Goal: Communication & Community: Answer question/provide support

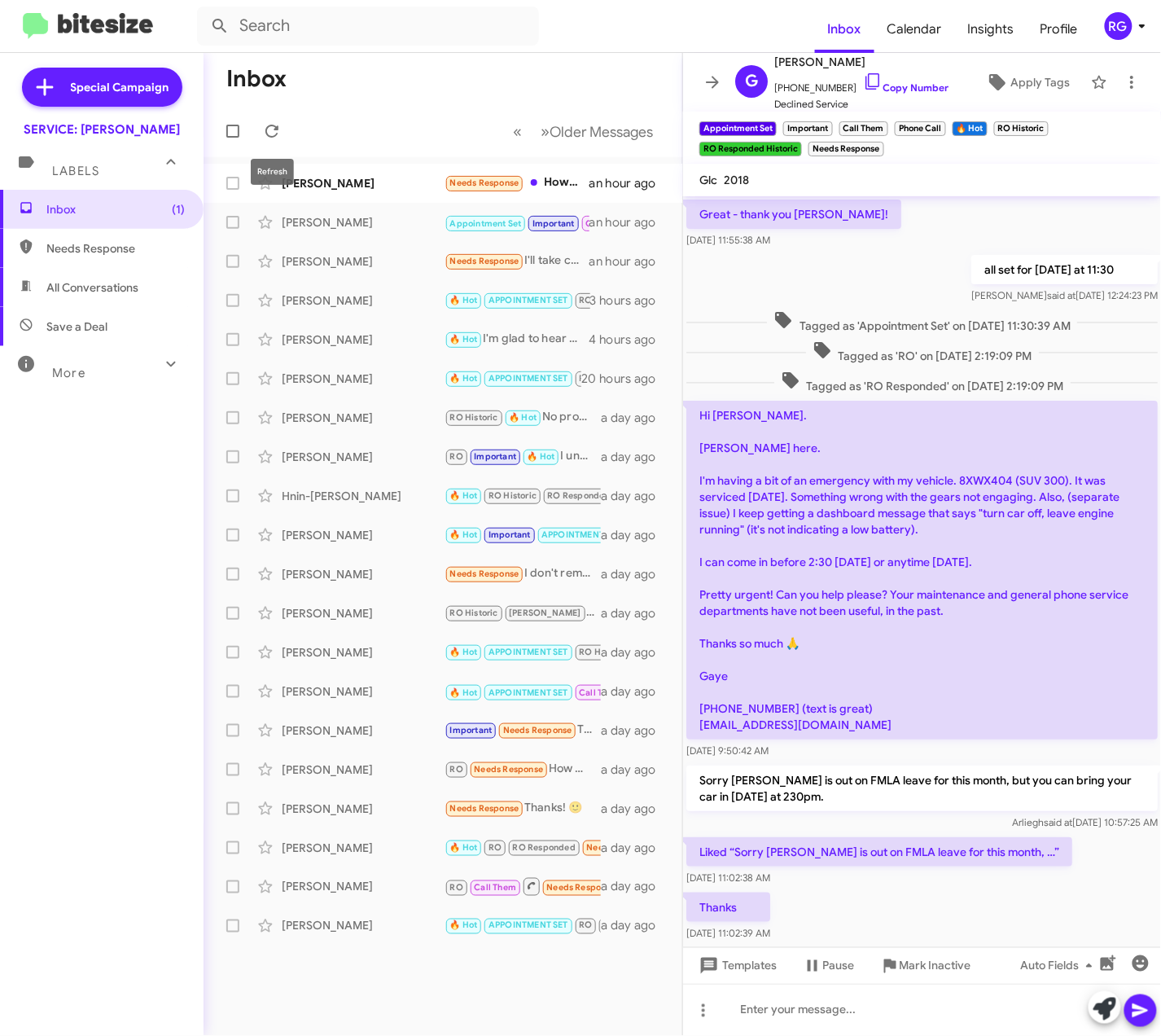
scroll to position [1209, 0]
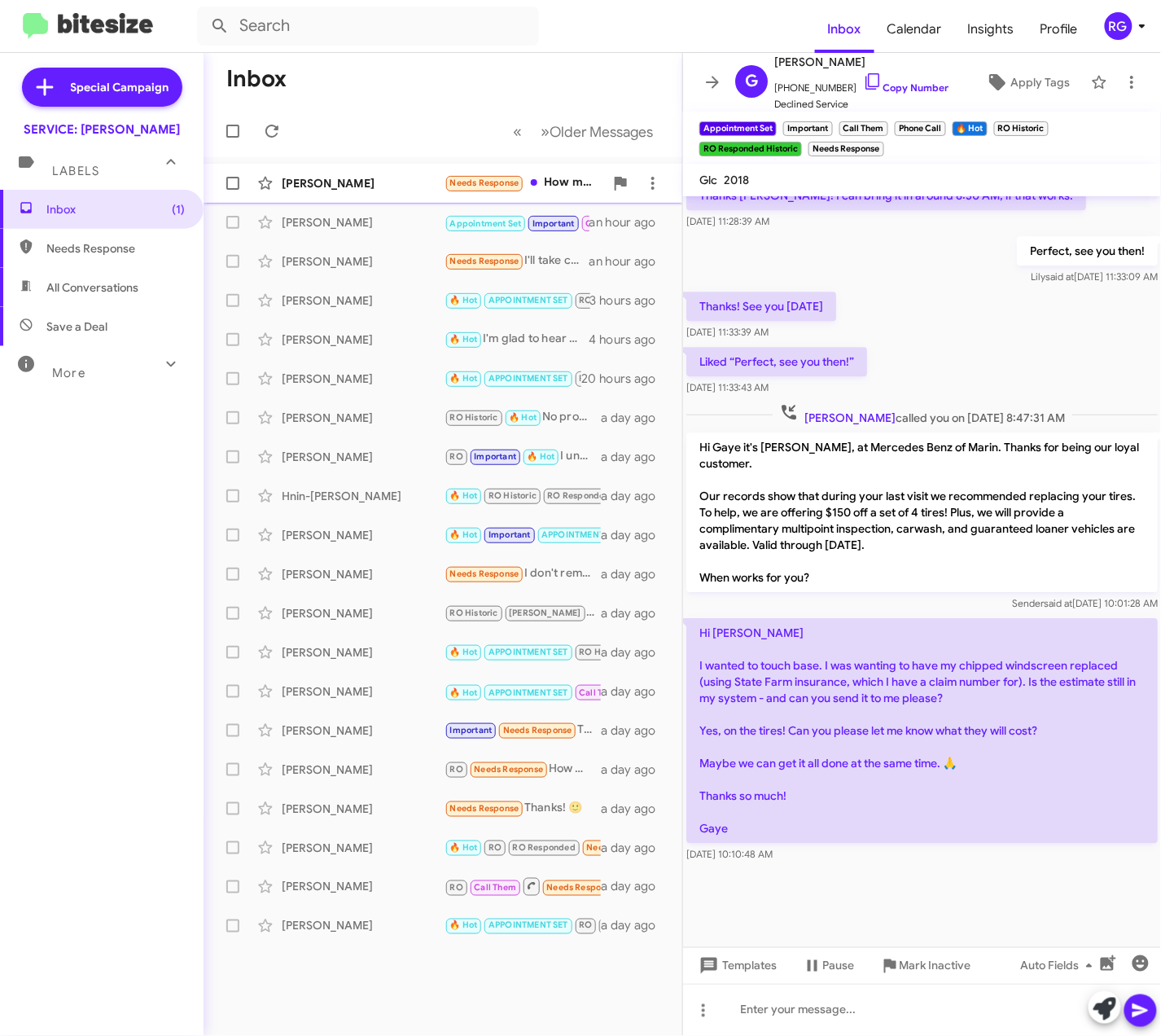
click at [336, 176] on div "[PERSON_NAME]" at bounding box center [363, 183] width 163 height 16
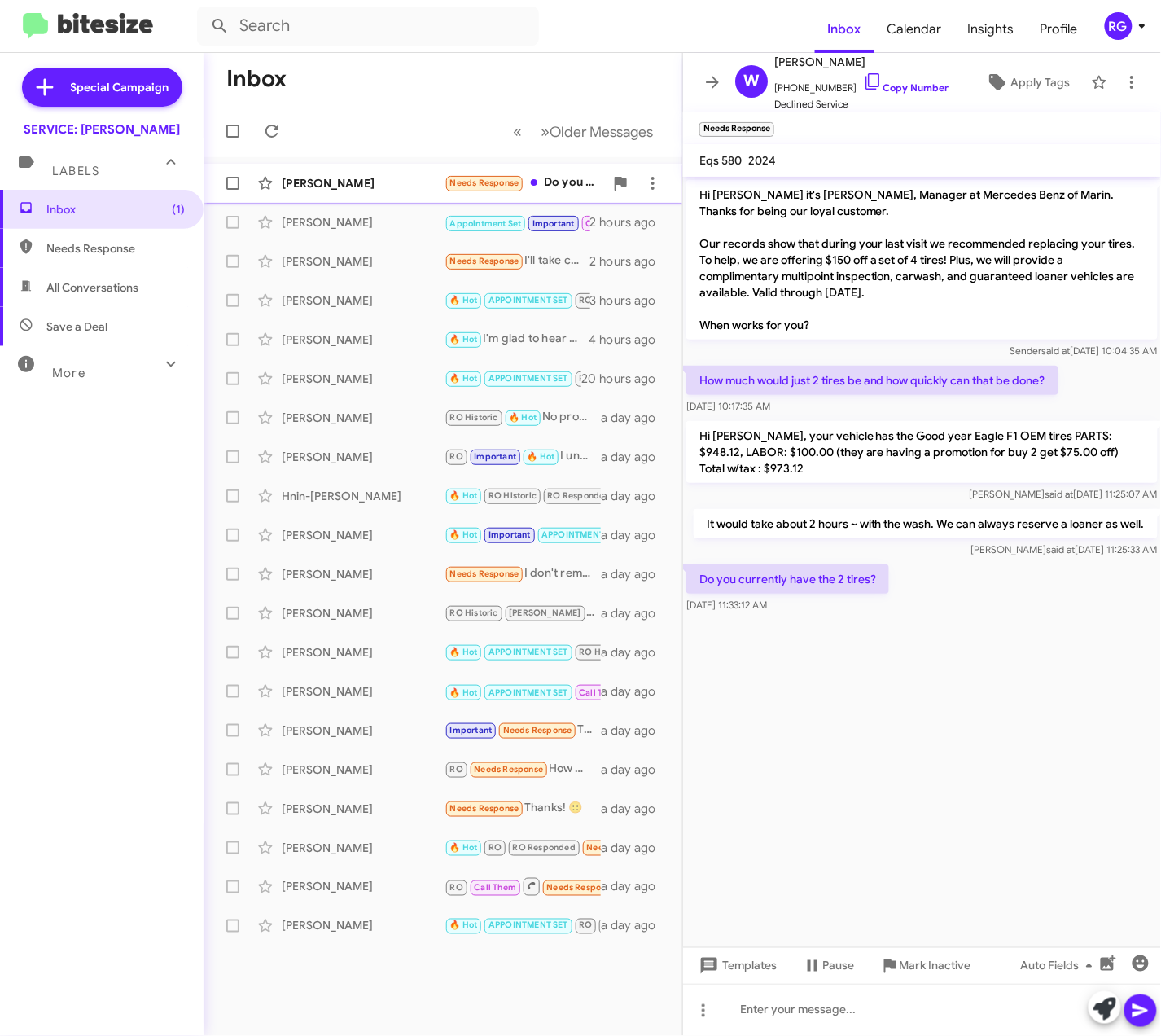
drag, startPoint x: 412, startPoint y: 177, endPoint x: 402, endPoint y: 181, distance: 10.8
click at [409, 181] on div "[PERSON_NAME]" at bounding box center [363, 183] width 163 height 16
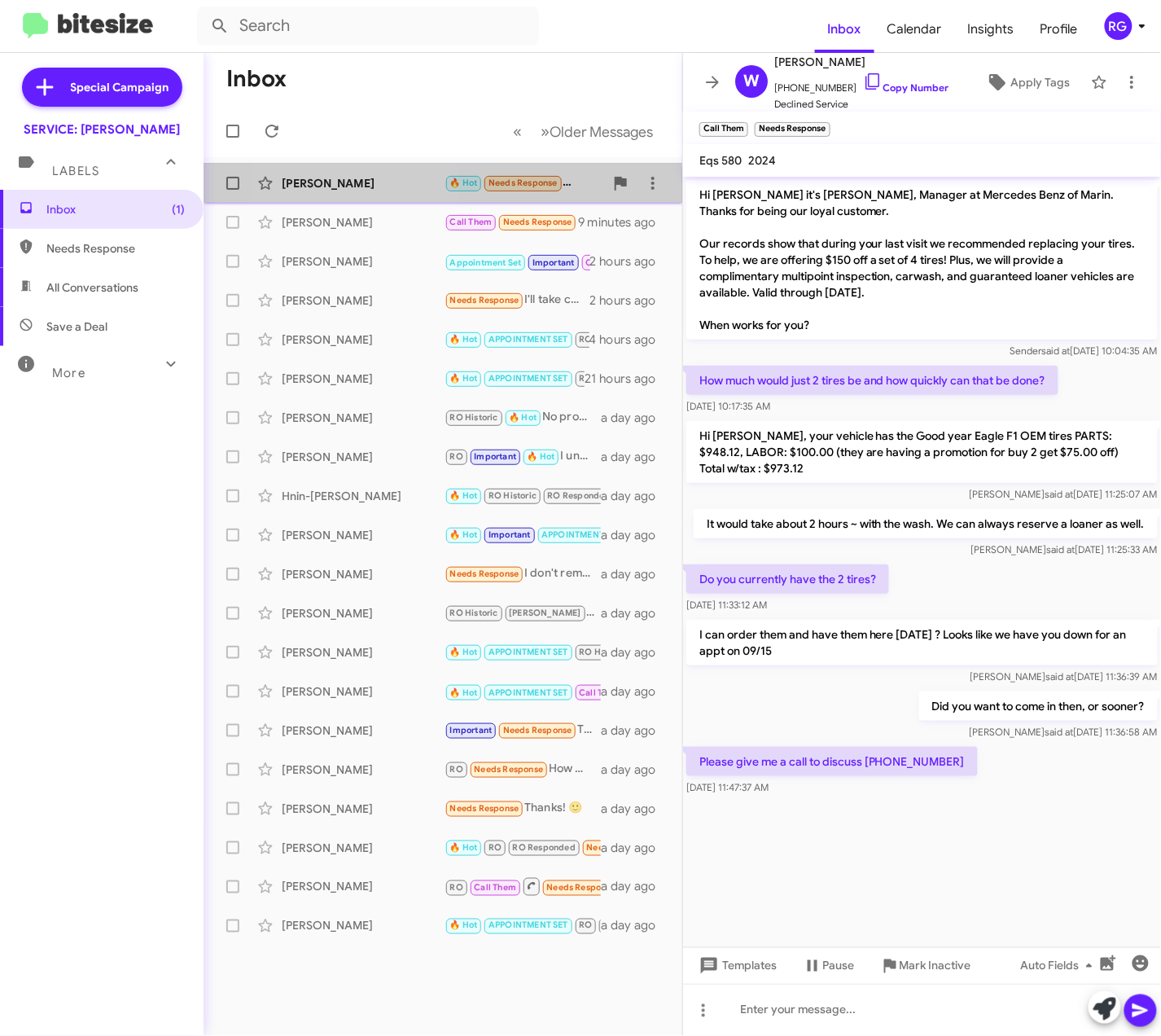
click at [363, 185] on div "[PERSON_NAME]" at bounding box center [363, 183] width 163 height 16
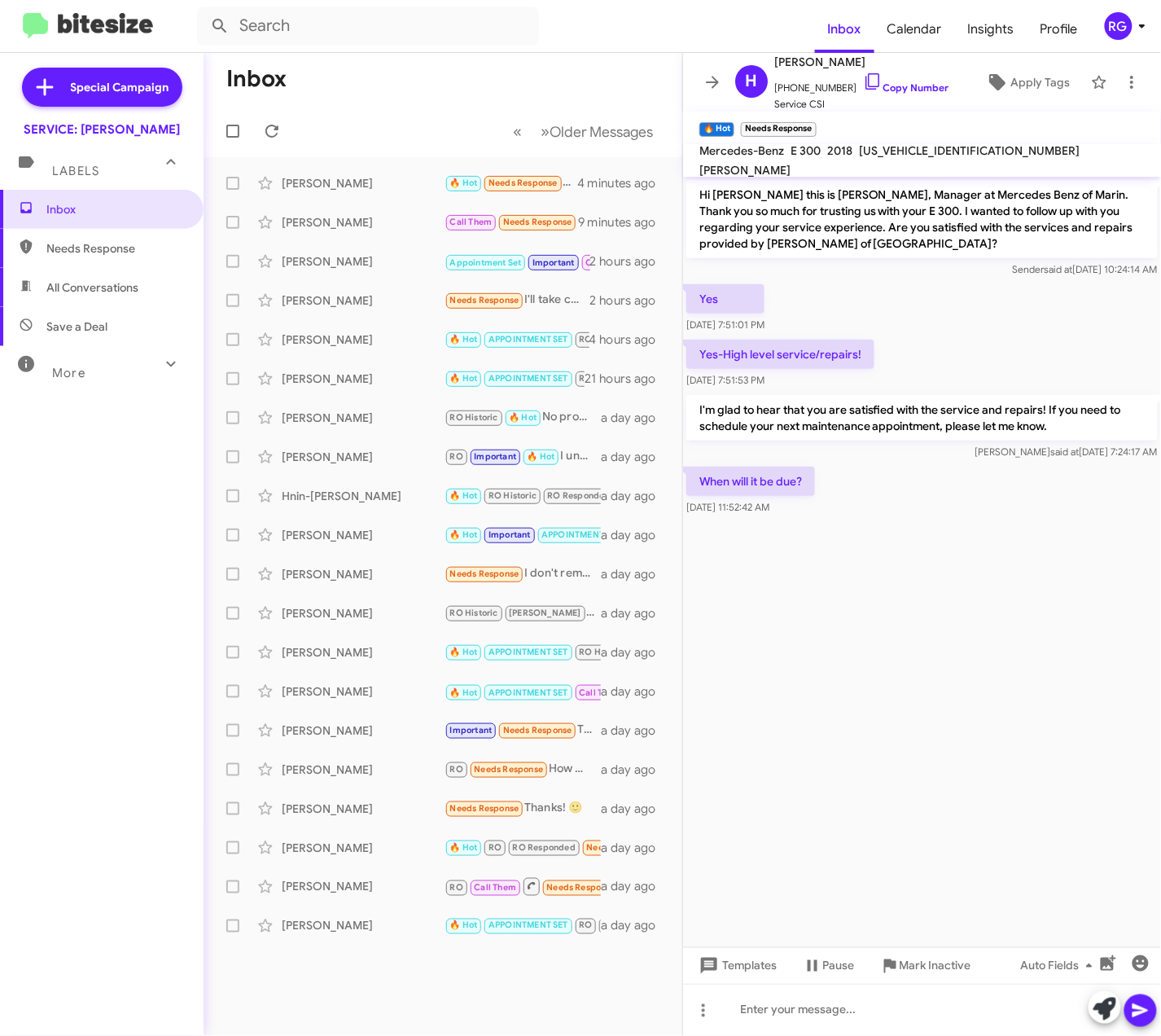
click at [871, 171] on mat-toolbar "Mercedes-Benz E 300 2018 WDDZF4JB8JA467178 LILIANA Y. GRIFFIS" at bounding box center [922, 160] width 478 height 33
click at [871, 158] on span "WDDZF4JB8JA467178" at bounding box center [970, 150] width 221 height 15
copy span "WDDZF4JB8JA467178"
click at [52, 542] on div "Inbox Needs Response All Conversations Save a Deal More Important 🔥 Hot Appoint…" at bounding box center [102, 500] width 203 height 621
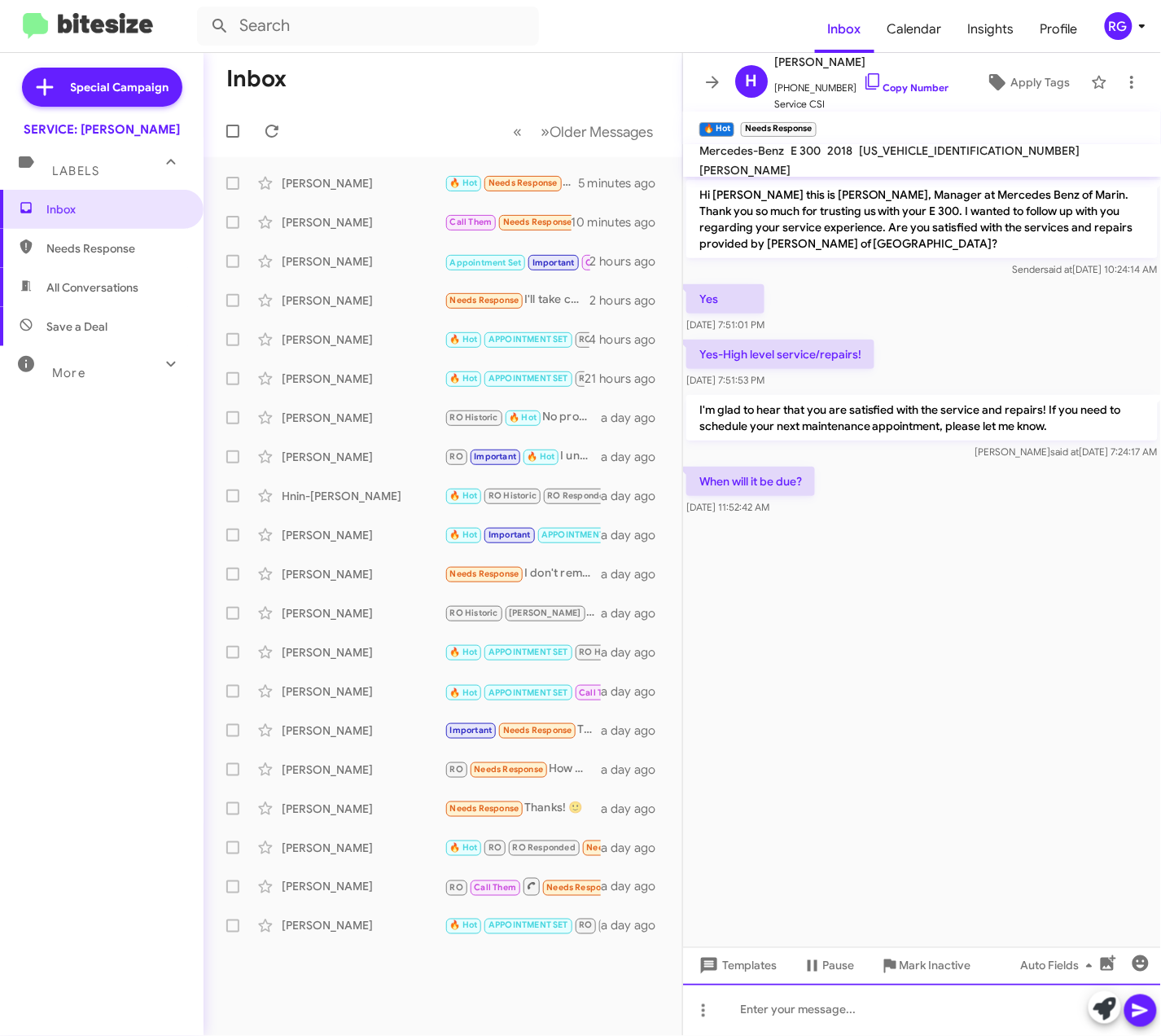
click at [952, 1034] on div at bounding box center [922, 1009] width 478 height 52
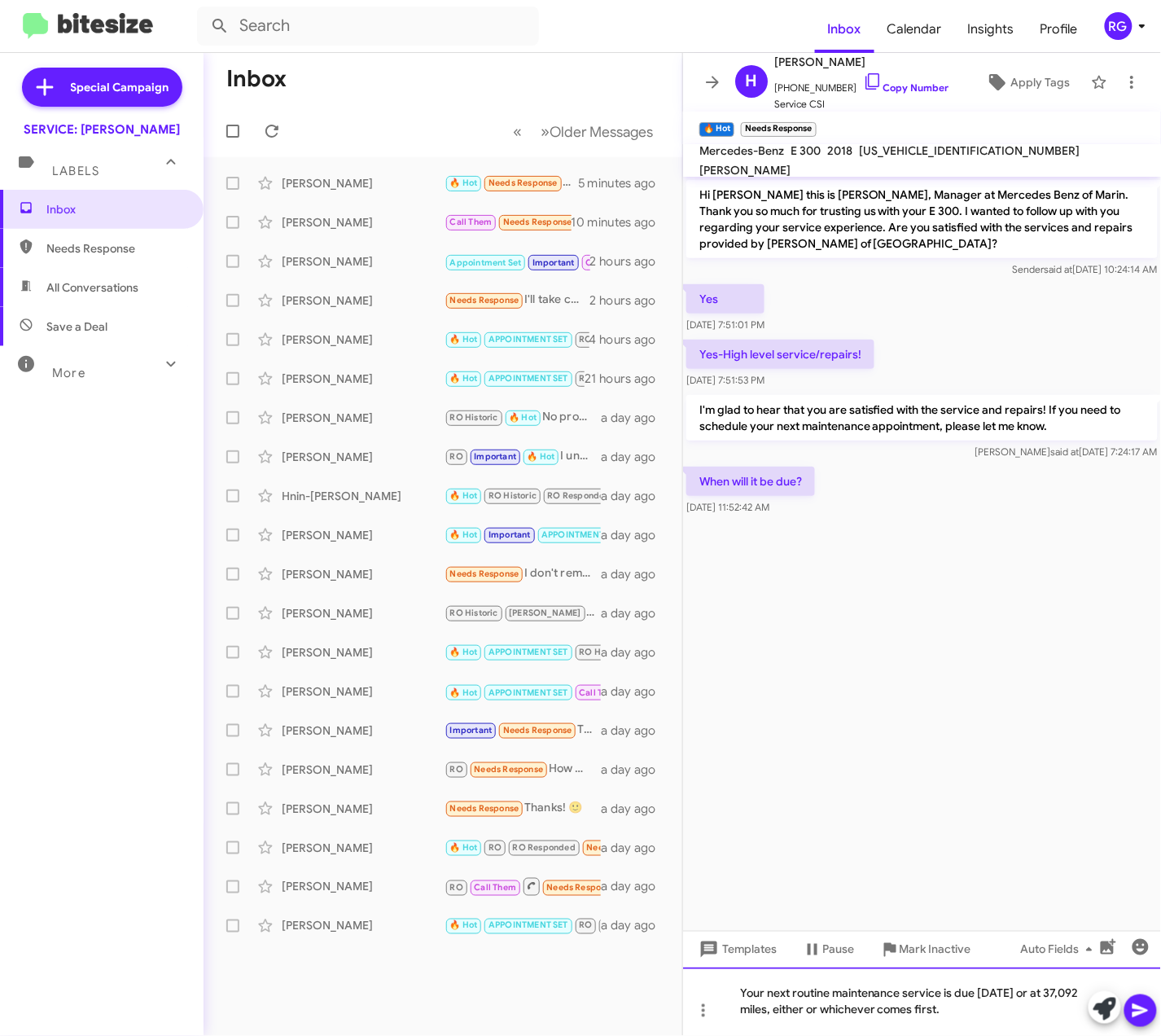
drag, startPoint x: 1018, startPoint y: 1024, endPoint x: 642, endPoint y: 995, distance: 377.1
click at [642, 995] on div "Inbox « Previous » Next Older Messages Holly Degroot 🔥 Hot Needs Response When …" at bounding box center [682, 544] width 958 height 983
copy div "Your next routine maintenance service is due 03/26/26 or at 37,092 miles, eithe…"
click at [920, 450] on div "Raul said at Sep 11, 2025, 7:24:17 AM" at bounding box center [921, 452] width 471 height 16
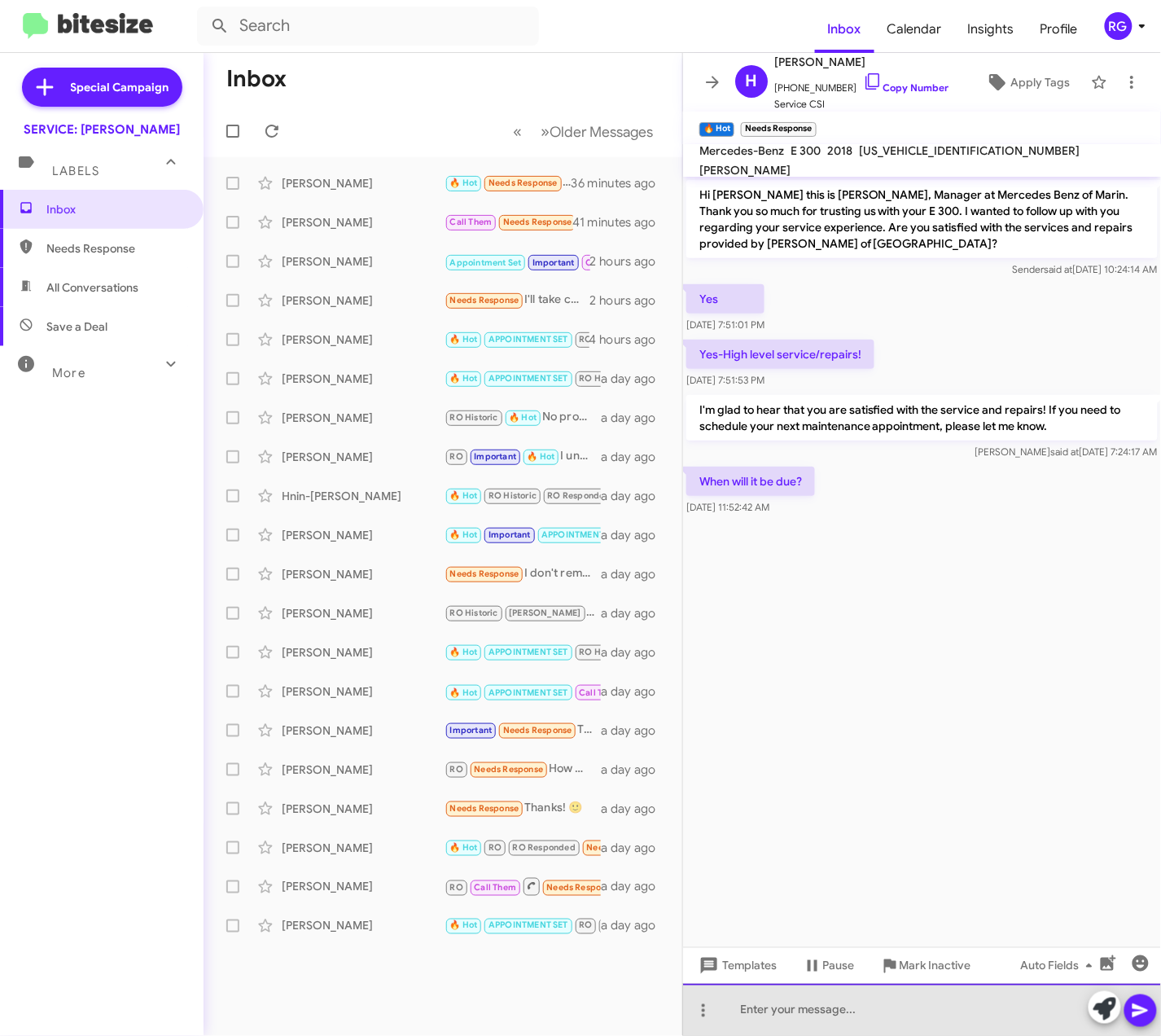
click at [904, 1008] on div at bounding box center [922, 1009] width 478 height 52
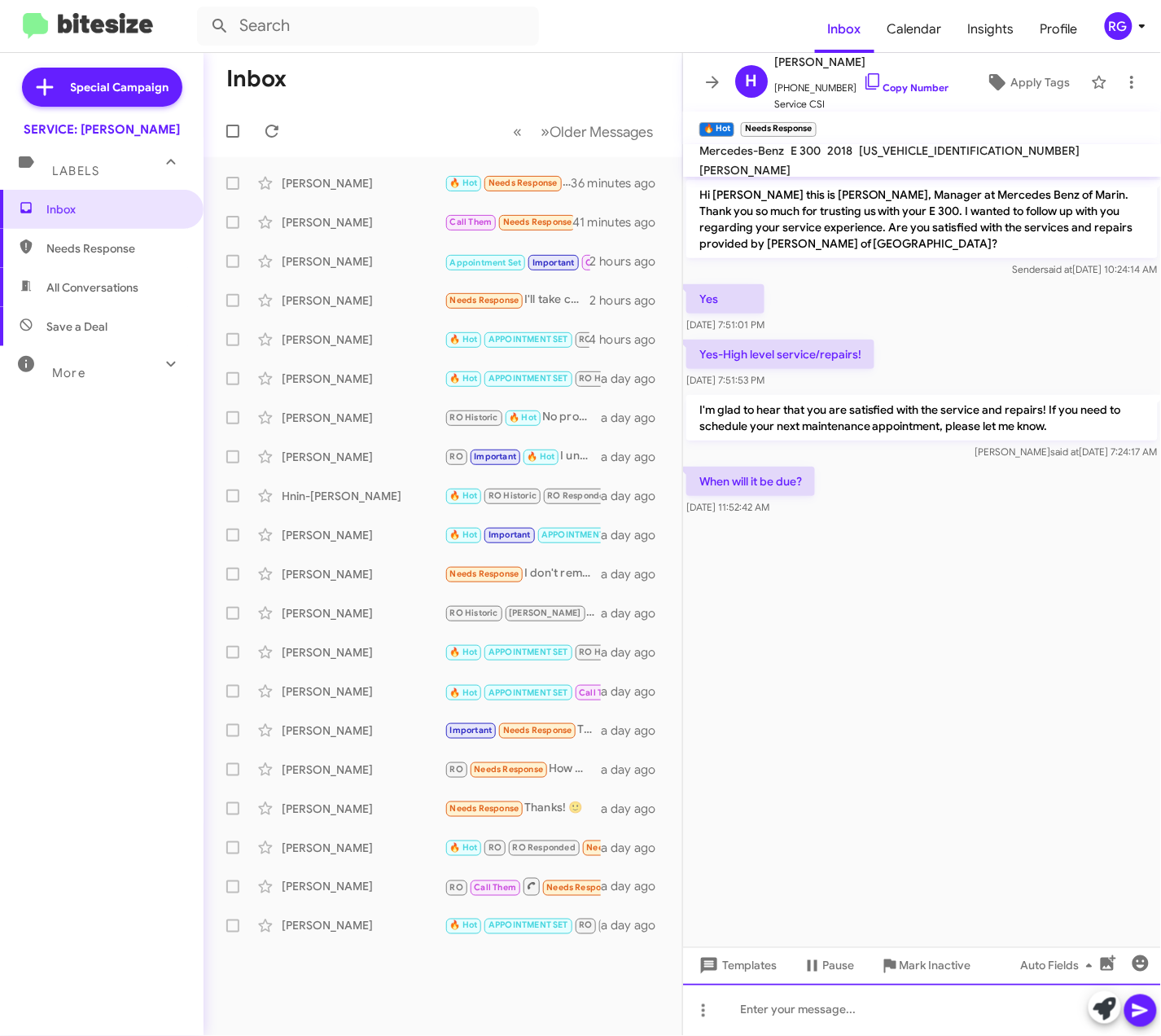
paste div
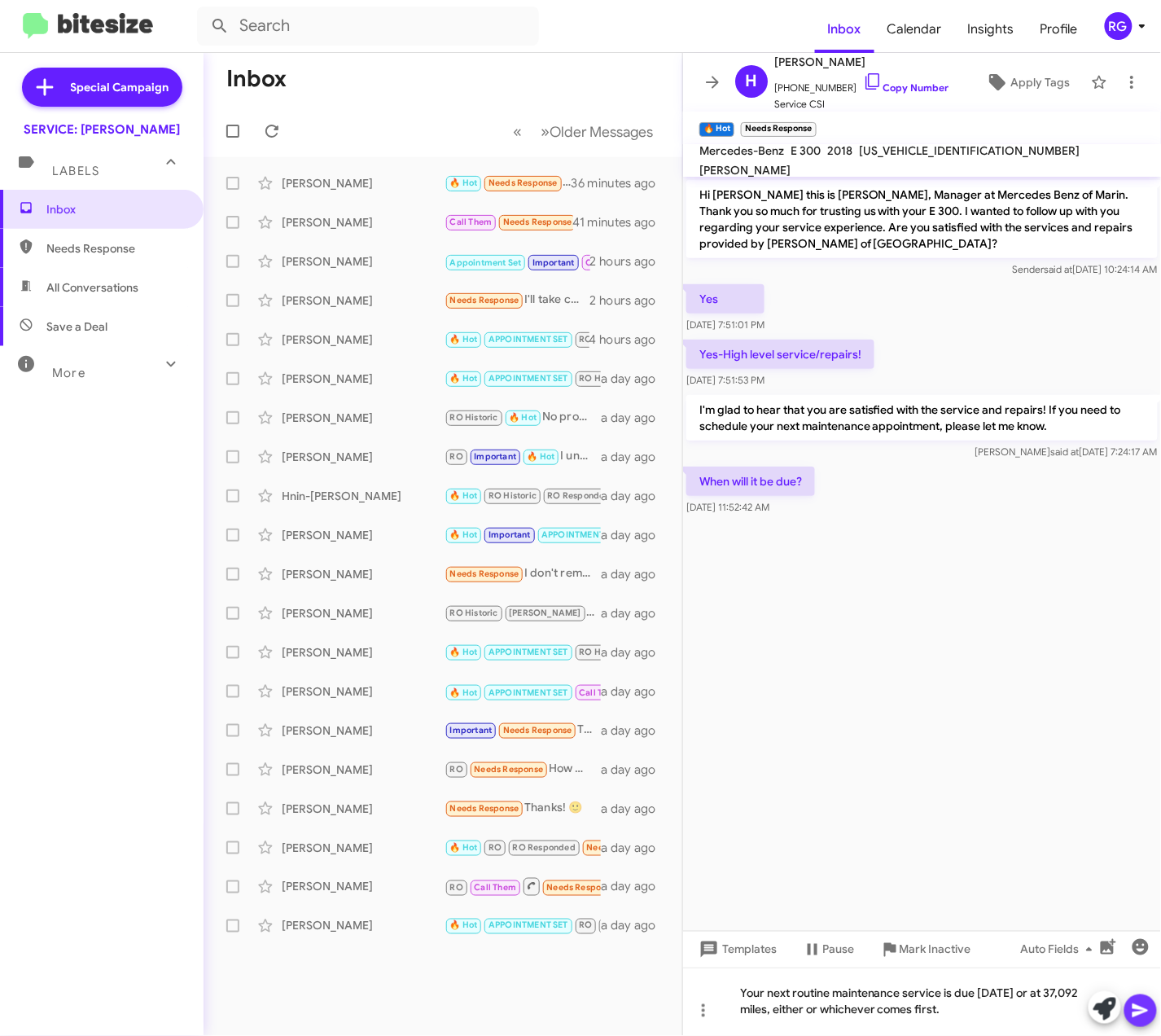
click at [1142, 1008] on icon at bounding box center [1140, 1011] width 16 height 14
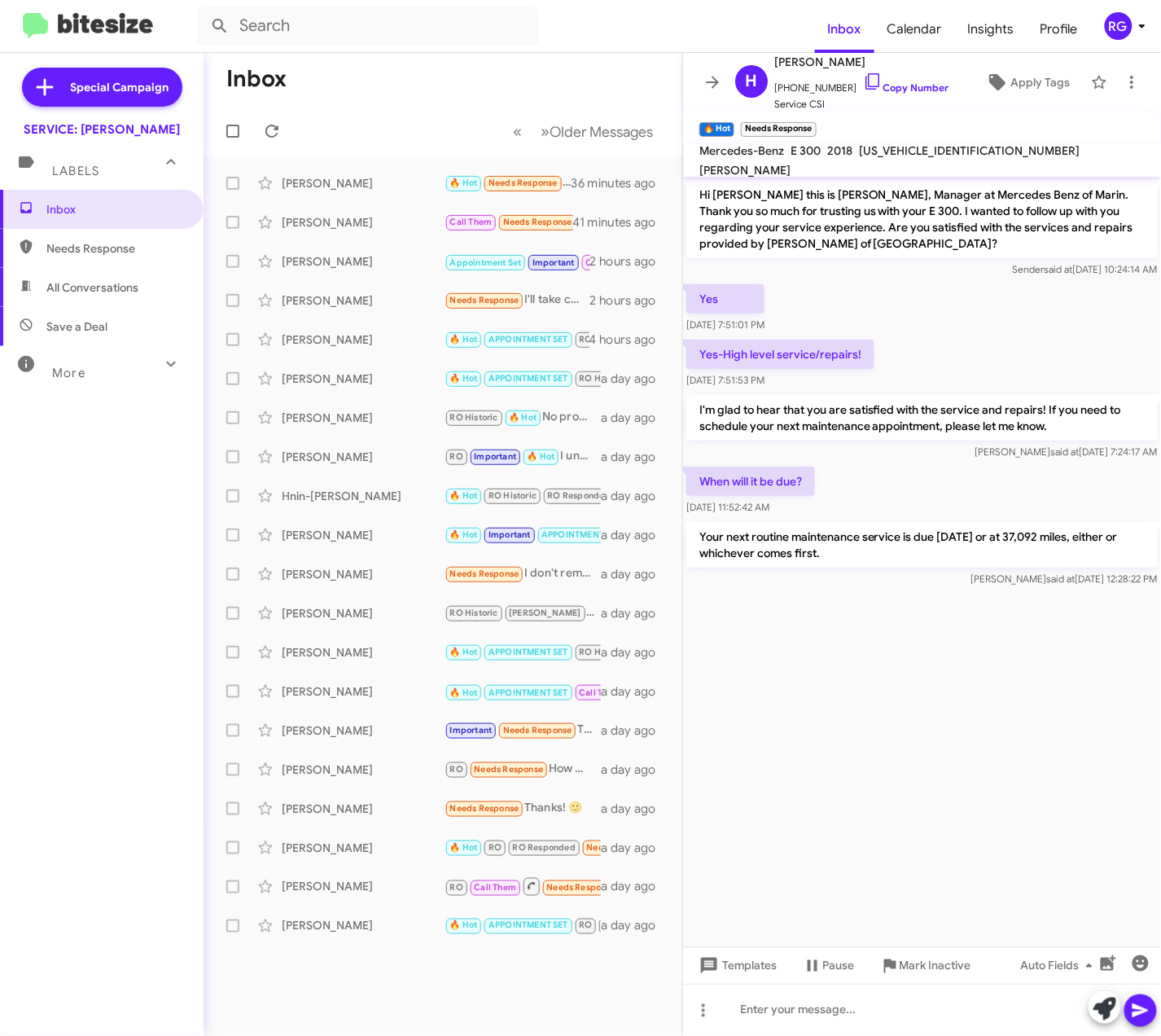
click at [904, 158] on span "WDDZF4JB8JA467178" at bounding box center [970, 150] width 221 height 15
copy span "WDDZF4JB8JA467178"
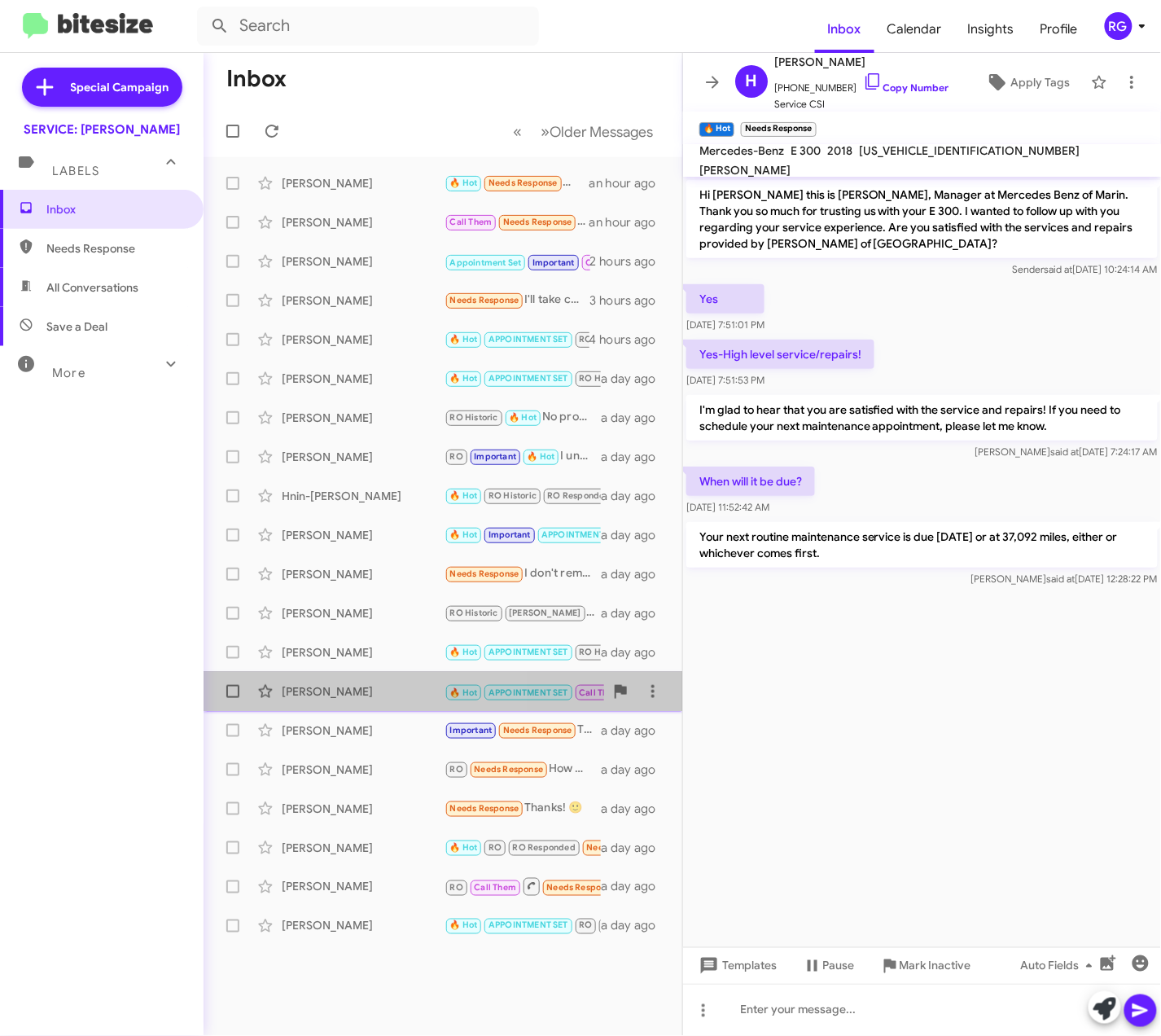
click at [398, 686] on div "[PERSON_NAME]" at bounding box center [363, 691] width 163 height 16
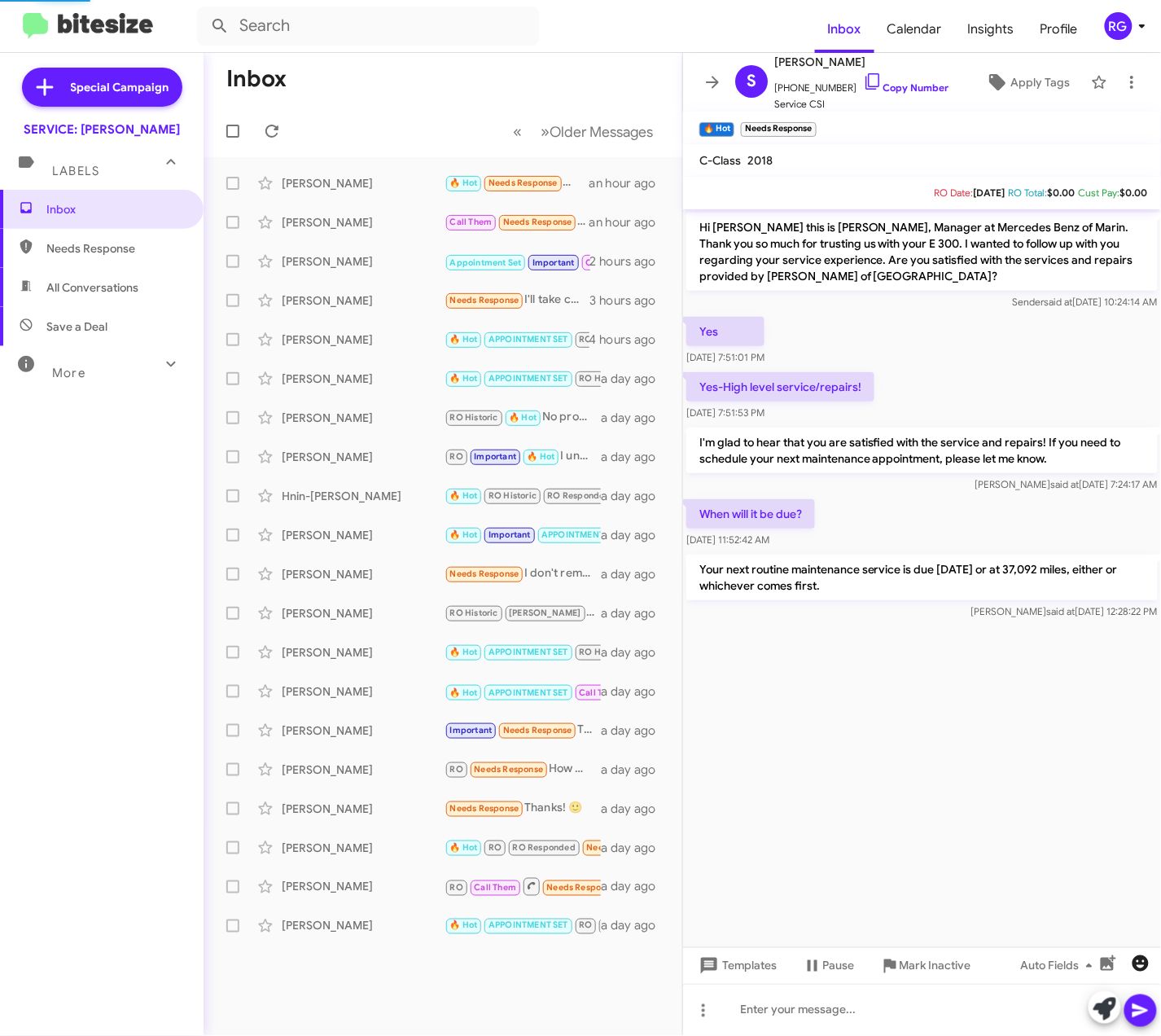
scroll to position [627, 0]
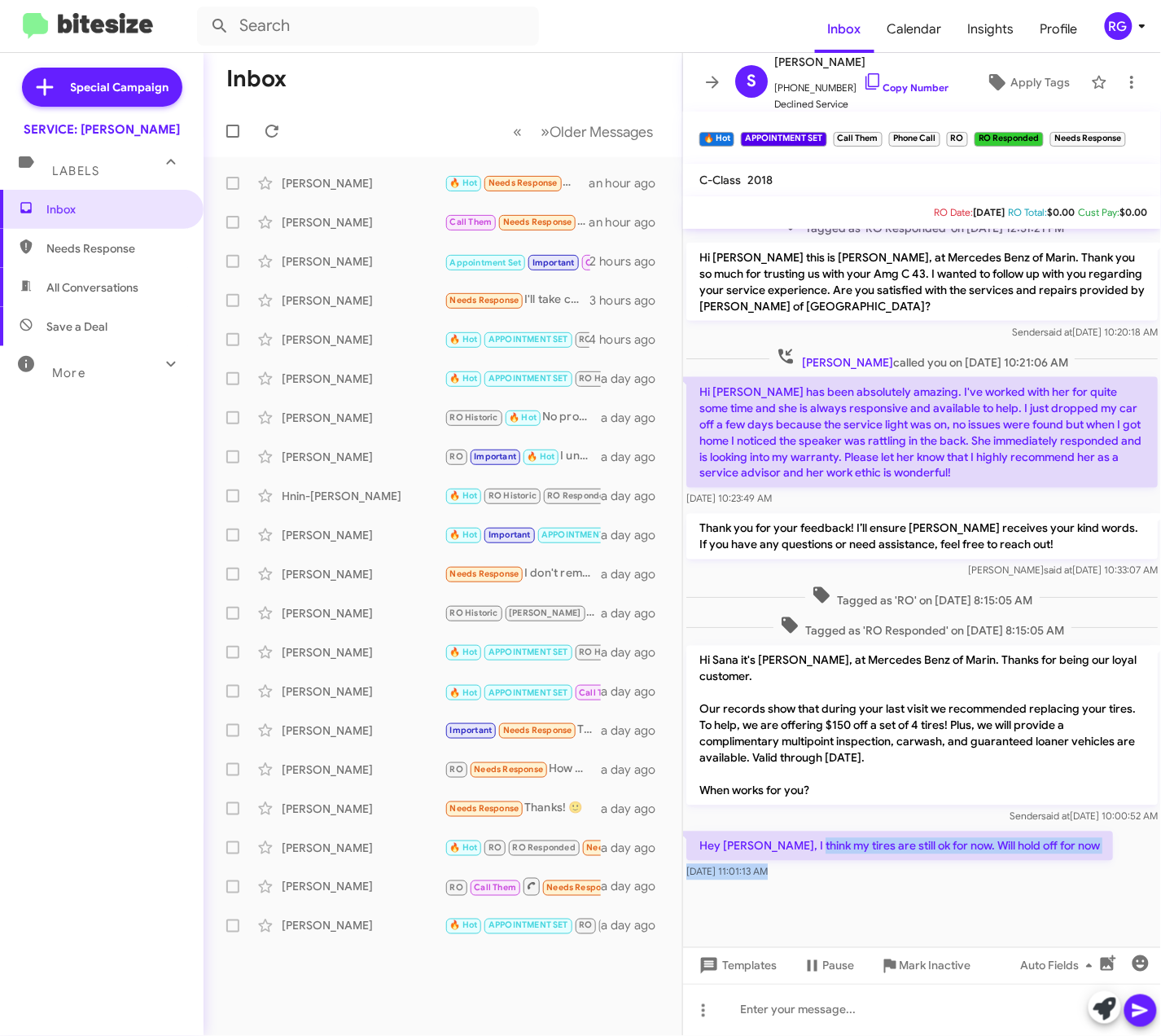
drag, startPoint x: 939, startPoint y: 881, endPoint x: 1034, endPoint y: 899, distance: 96.7
click at [1034, 899] on cdk-virtual-scroll-viewport "As long as a loaner call is available May 19, 2025, 9:28:15 AM Wednesday 05/21?…" at bounding box center [922, 587] width 478 height 718
drag, startPoint x: 1034, startPoint y: 899, endPoint x: 853, endPoint y: 883, distance: 181.7
click at [992, 906] on div at bounding box center [922, 924] width 478 height 81
click at [357, 682] on div "Sana Khan 🔥 Hot APPOINTMENT SET Call Them RO RO Responded Needs Response Hey Om…" at bounding box center [442, 691] width 453 height 33
